Goal: Navigation & Orientation: Find specific page/section

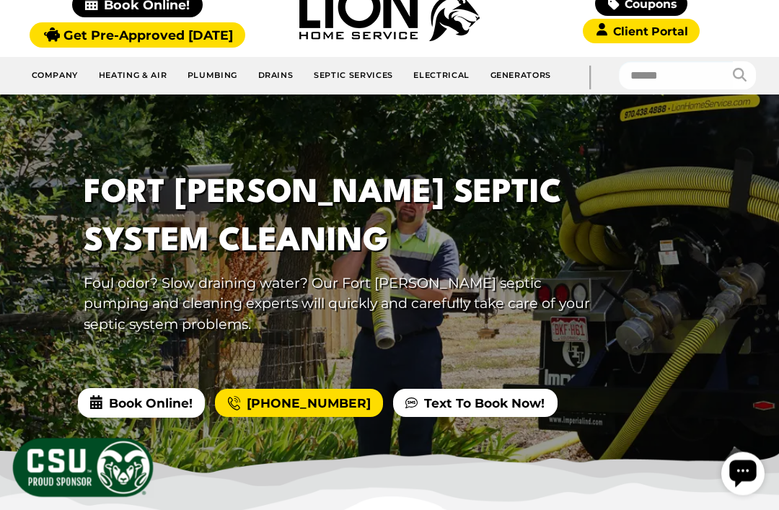
scroll to position [120, 0]
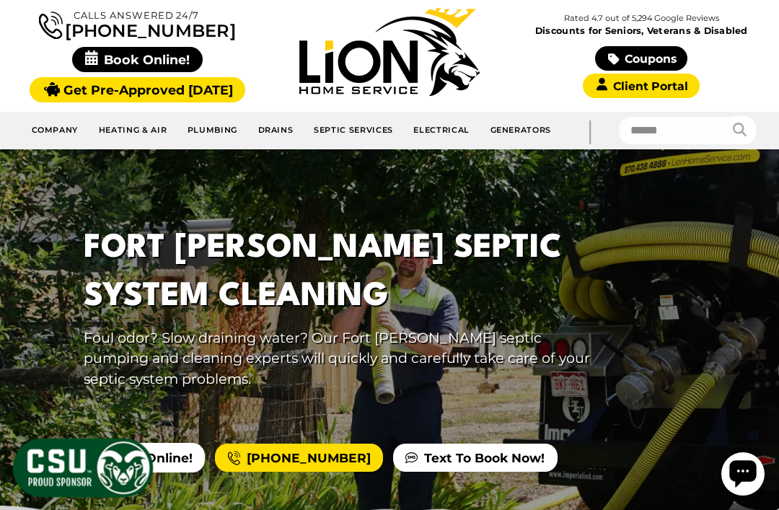
click at [337, 133] on link "Septic Services" at bounding box center [354, 130] width 100 height 25
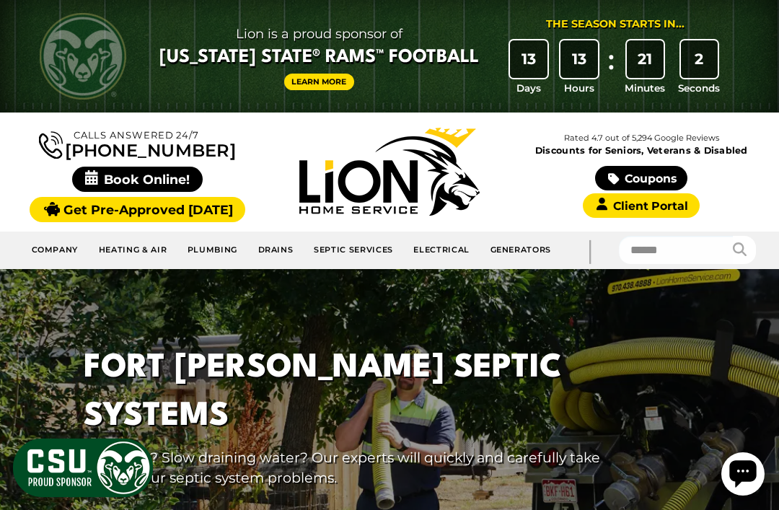
click at [355, 252] on link "Septic Services" at bounding box center [354, 250] width 100 height 25
click at [383, 41] on link "Septic Contractors" at bounding box center [398, 41] width 188 height 0
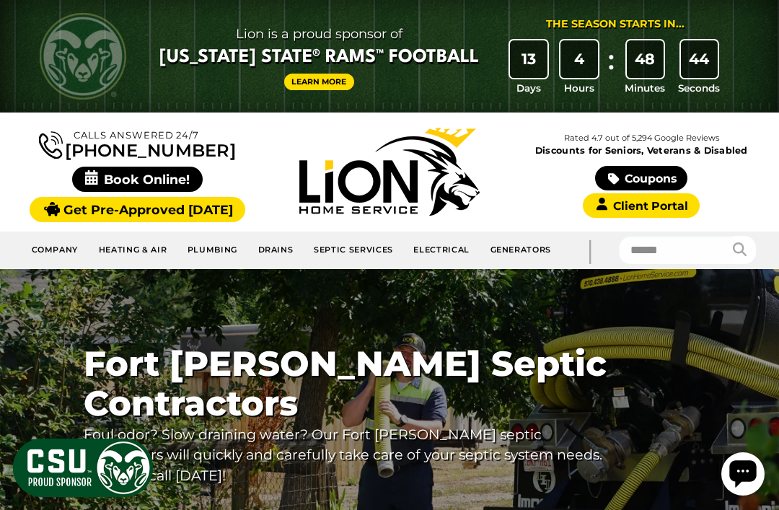
click at [358, 250] on link "Septic Services" at bounding box center [354, 250] width 100 height 25
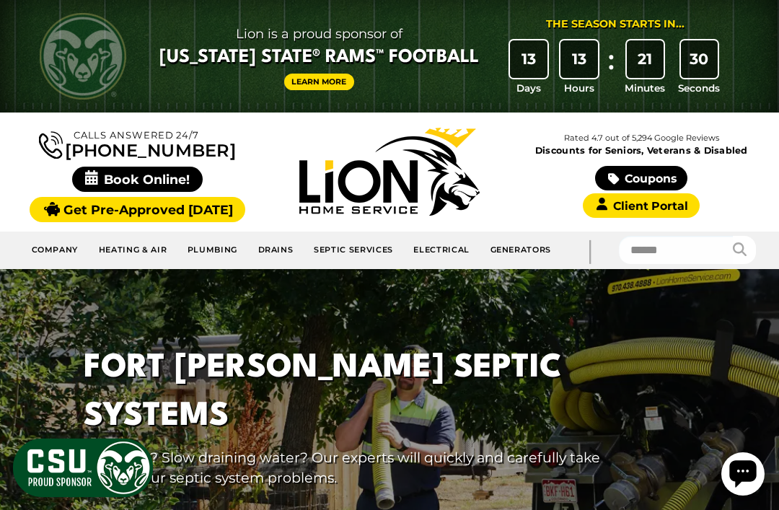
click at [356, 255] on link "Septic Services" at bounding box center [354, 250] width 100 height 25
